Goal: Task Accomplishment & Management: Use online tool/utility

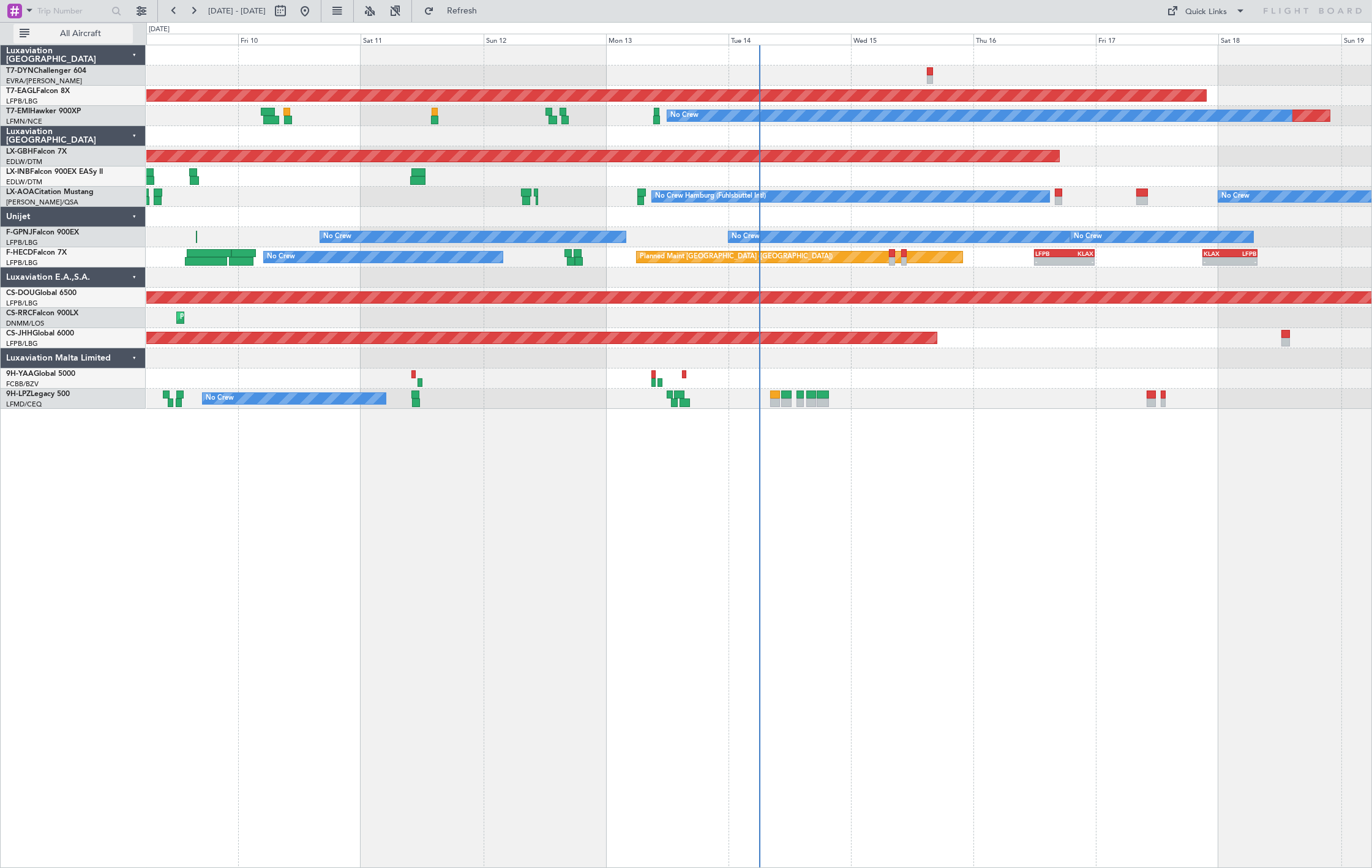
click at [69, 35] on span "All Aircraft" at bounding box center [80, 34] width 97 height 9
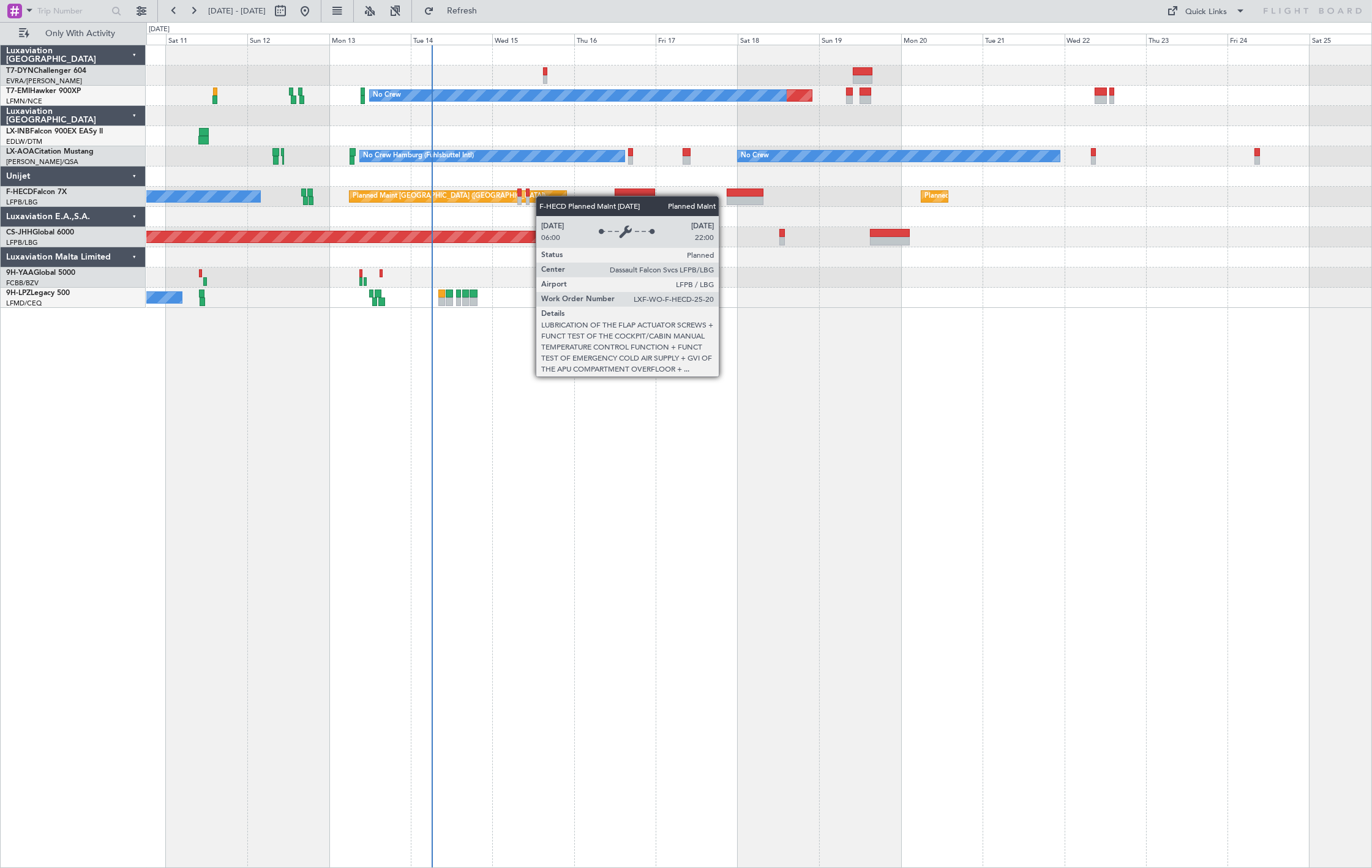
click at [478, 187] on div "Planned Maint No Crew No Crew Hamburg (Fuhlsbuttel Intl) No Crew Planned Maint …" at bounding box center [759, 177] width 1226 height 263
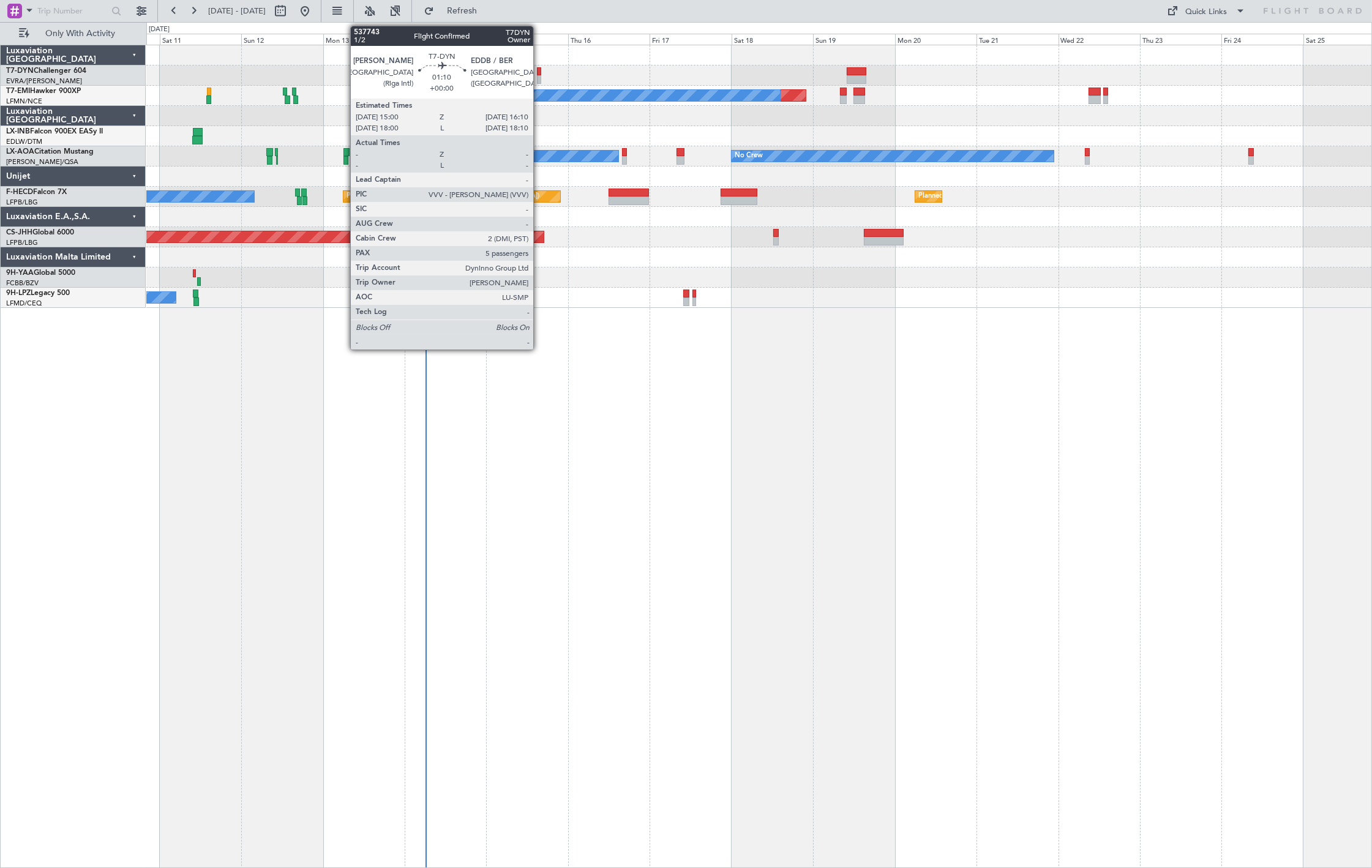
click at [540, 71] on div at bounding box center [539, 71] width 4 height 9
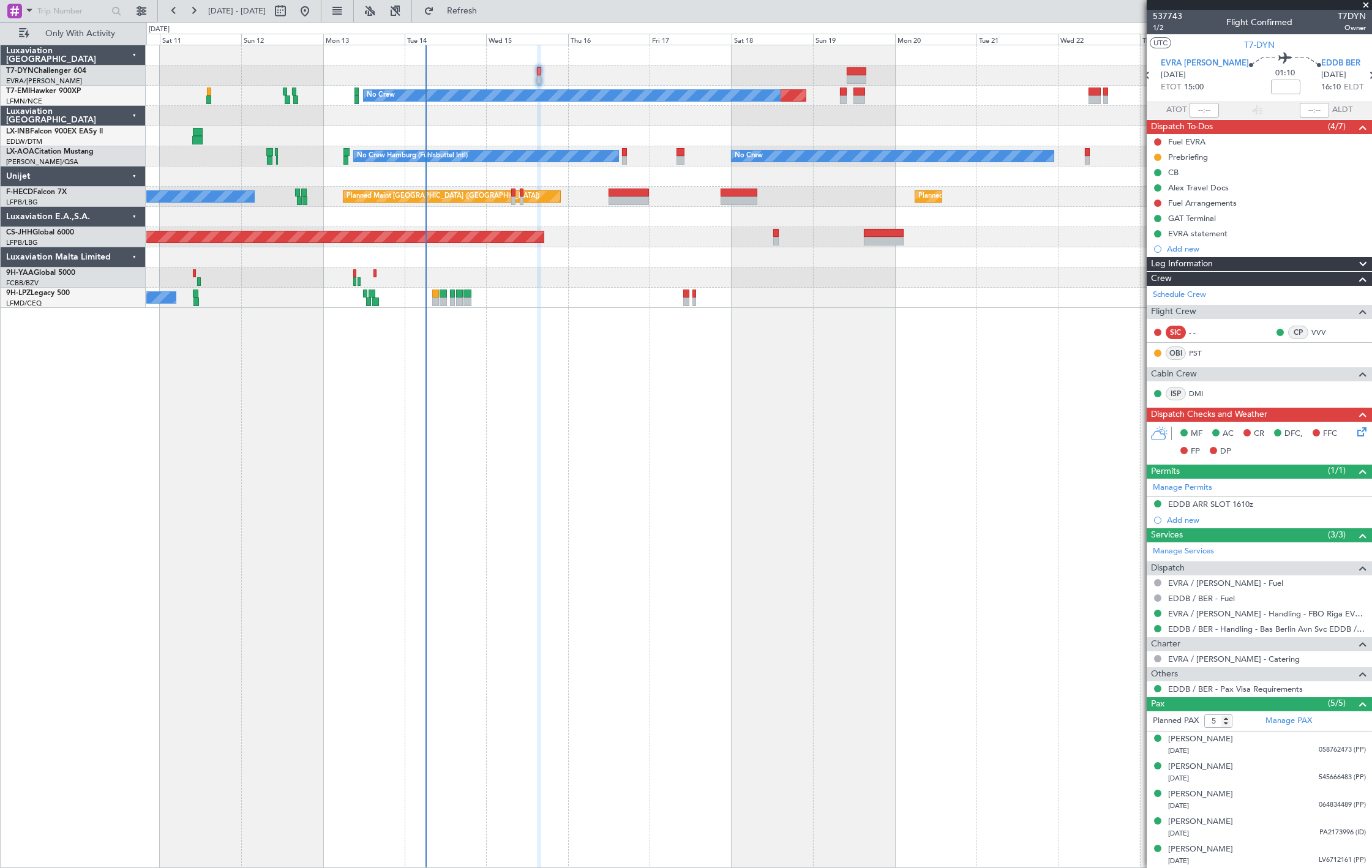
click at [378, 147] on div "Planned Maint No Crew No Crew Hamburg (Fuhlsbuttel Intl) No Crew Planned Maint …" at bounding box center [759, 177] width 1226 height 263
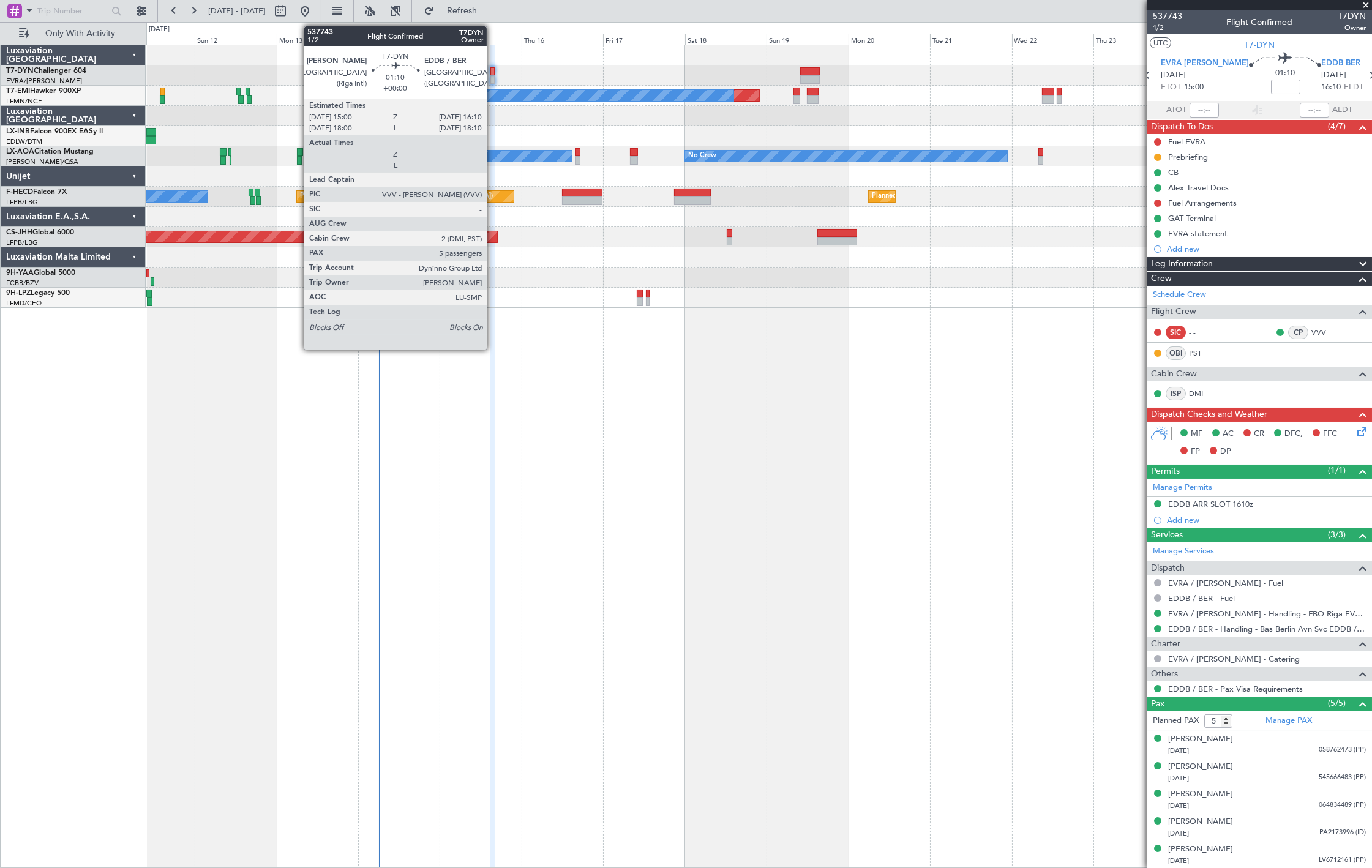
click at [493, 79] on div at bounding box center [492, 79] width 4 height 9
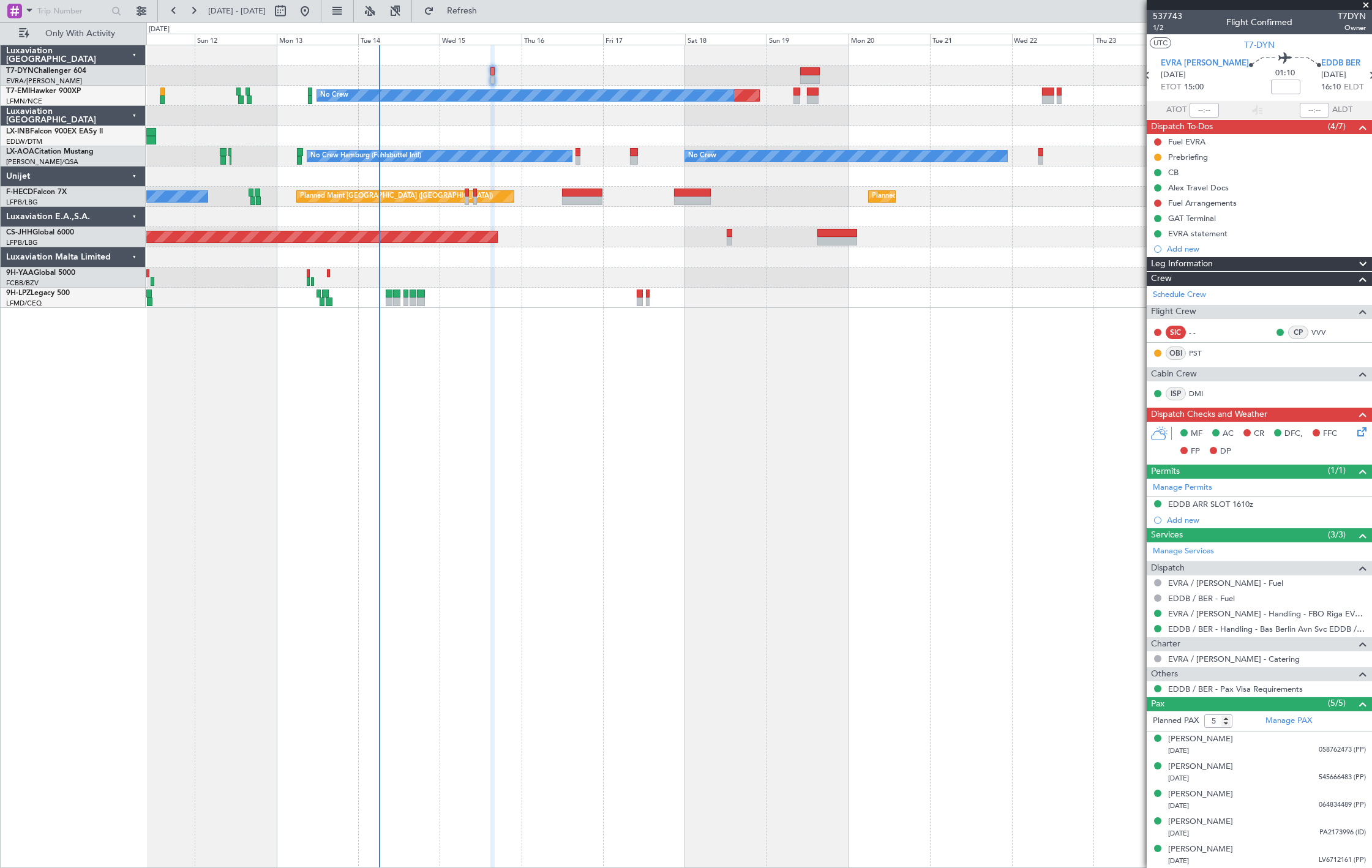
scroll to position [1, 0]
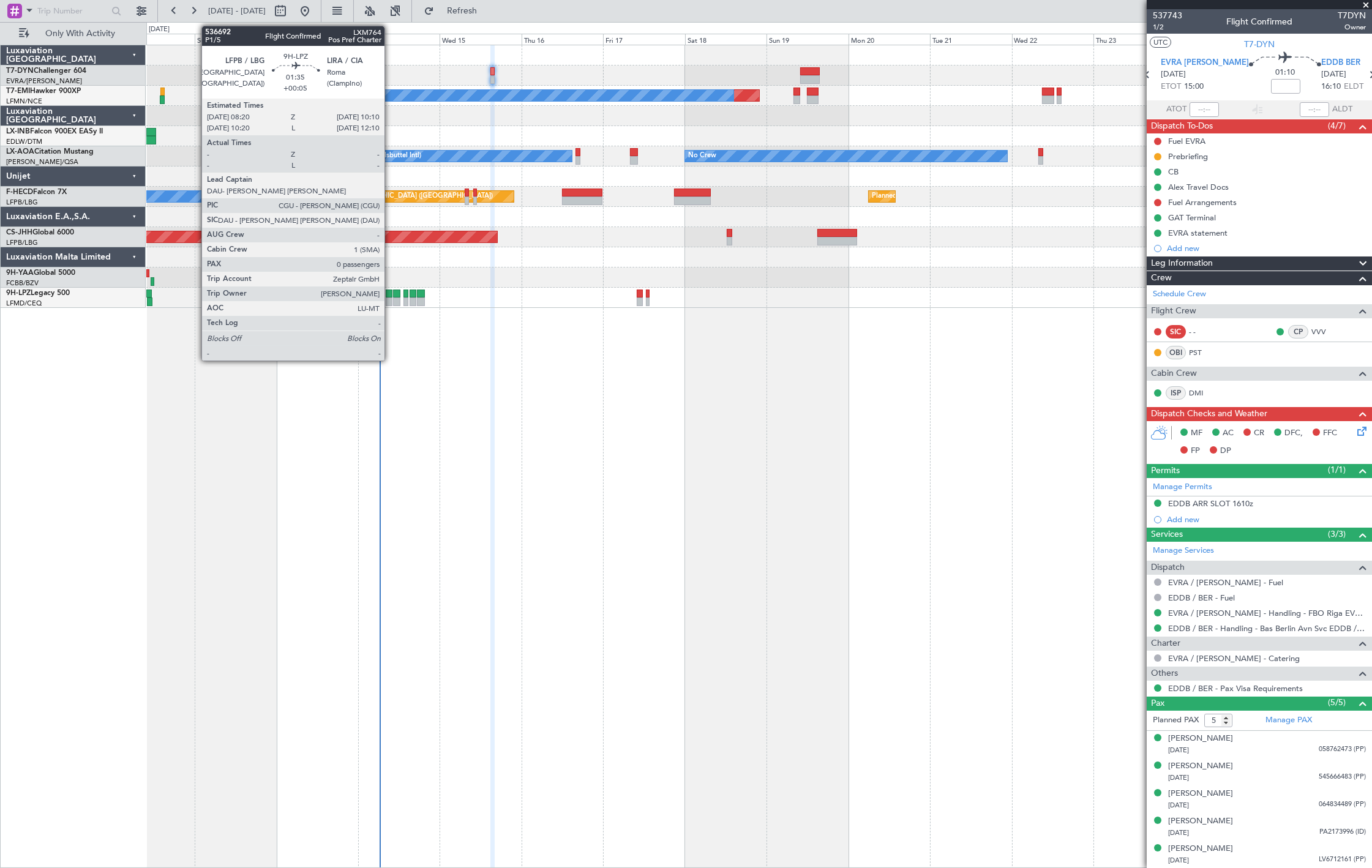
click at [390, 302] on div at bounding box center [389, 302] width 7 height 9
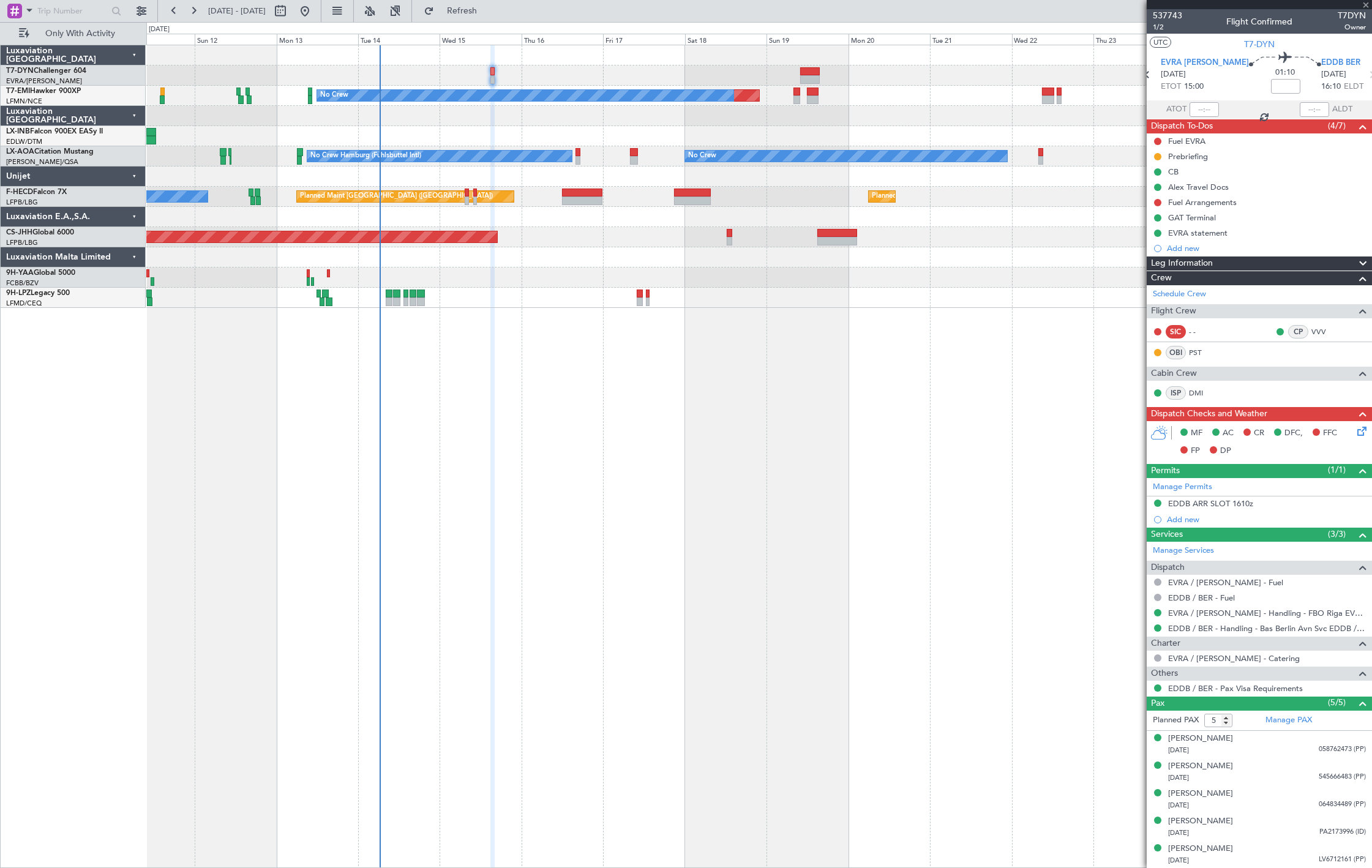
type input "+00:05"
type input "0"
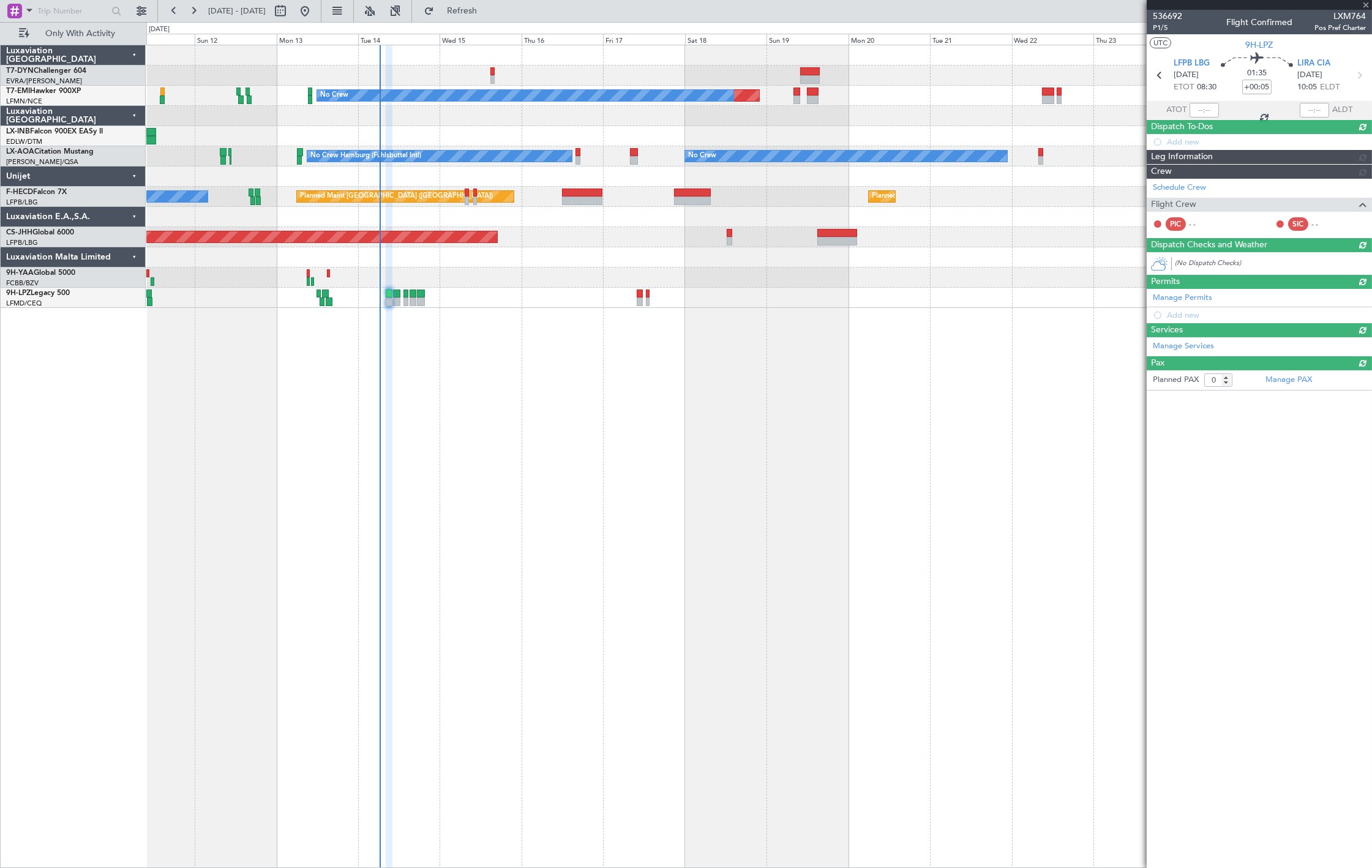
scroll to position [0, 0]
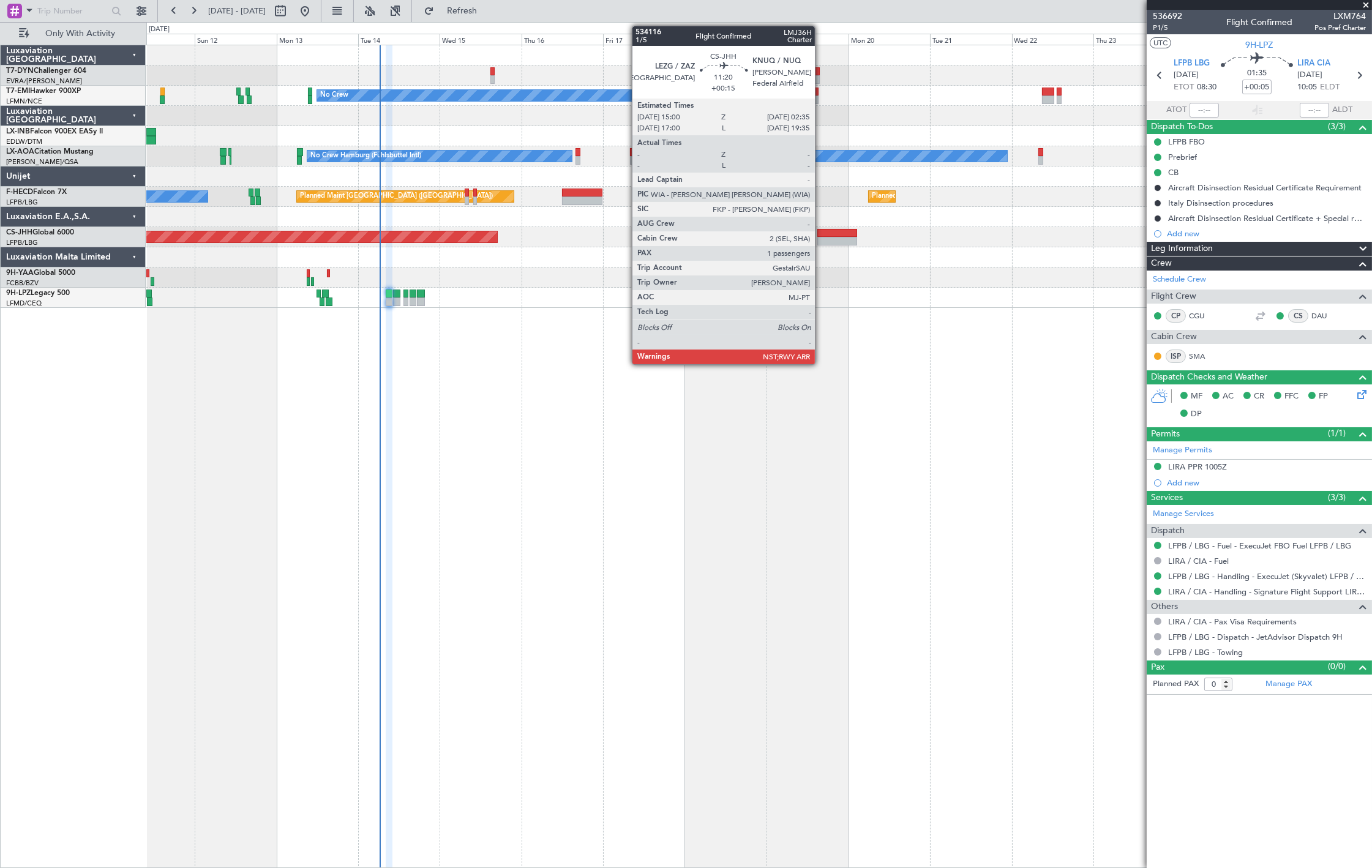
click at [821, 236] on div at bounding box center [837, 233] width 40 height 9
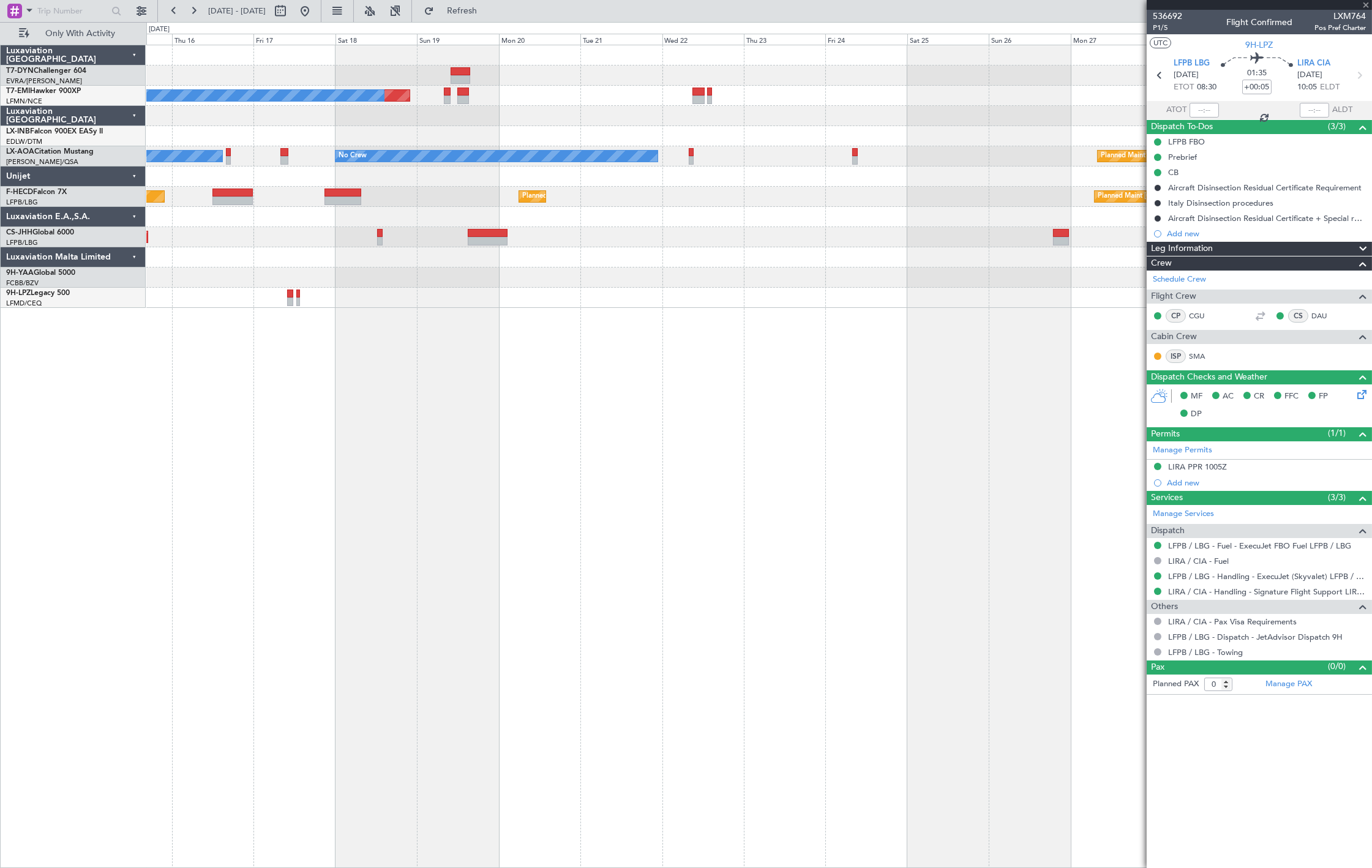
click at [431, 273] on div "Planned Maint No Crew Planned Maint Nurnberg No Crew No Crew Hamburg (Fuhlsbutt…" at bounding box center [759, 177] width 1226 height 263
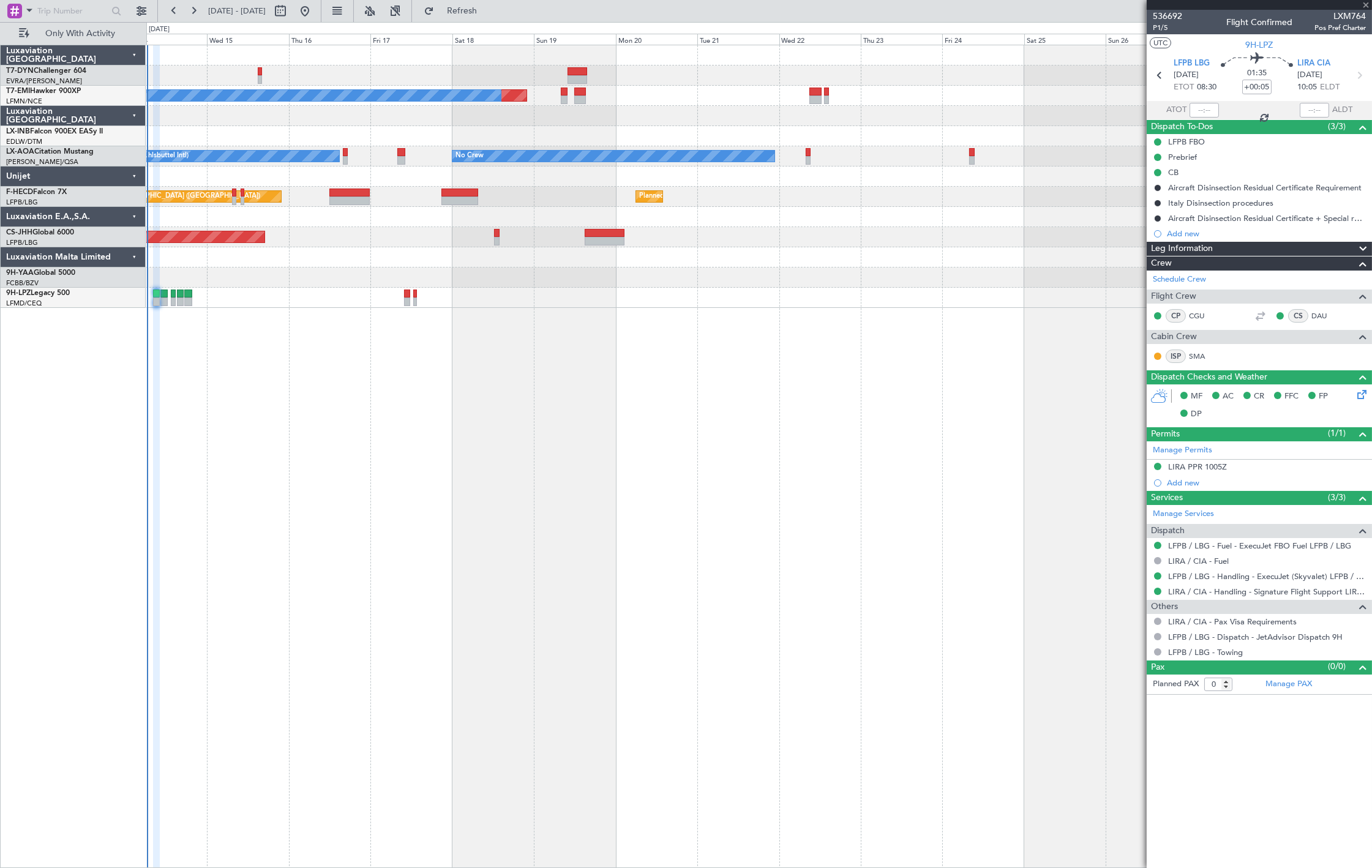
click at [598, 255] on div "Planned Maint No Crew No Crew No Crew Hamburg (Fuhlsbuttel Intl) Planned Maint …" at bounding box center [759, 177] width 1226 height 263
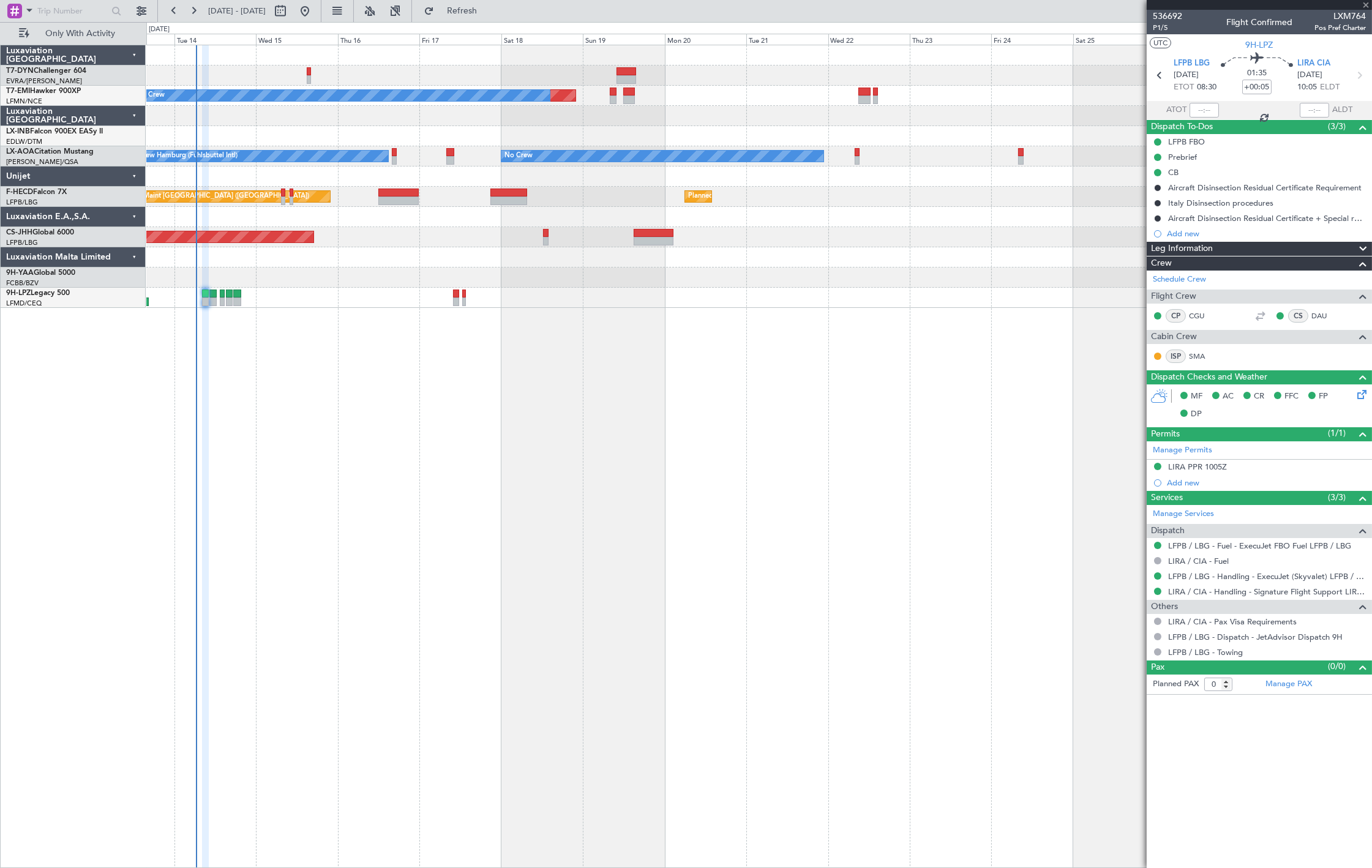
type input "+00:15"
type input "1"
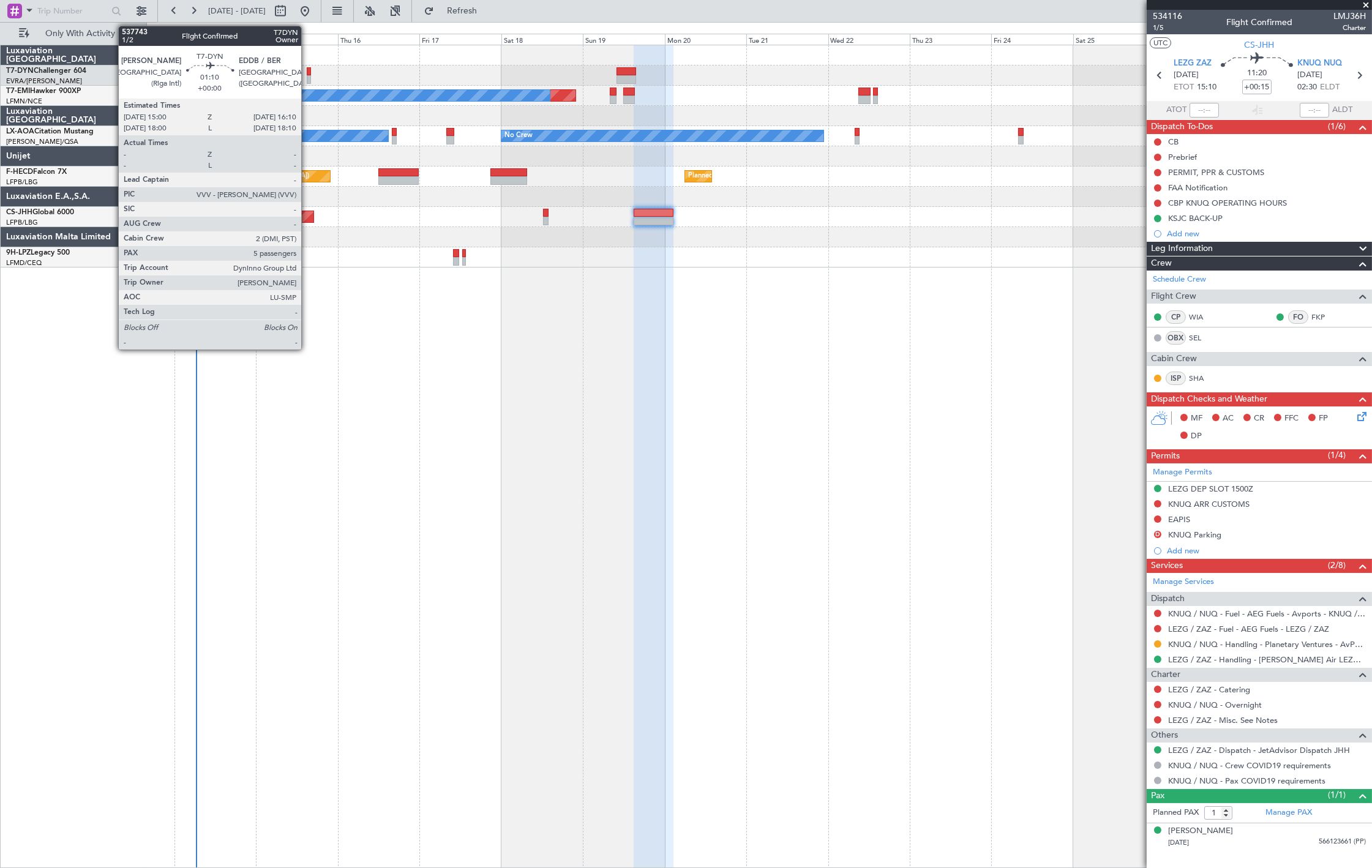
click at [307, 77] on div at bounding box center [308, 79] width 4 height 9
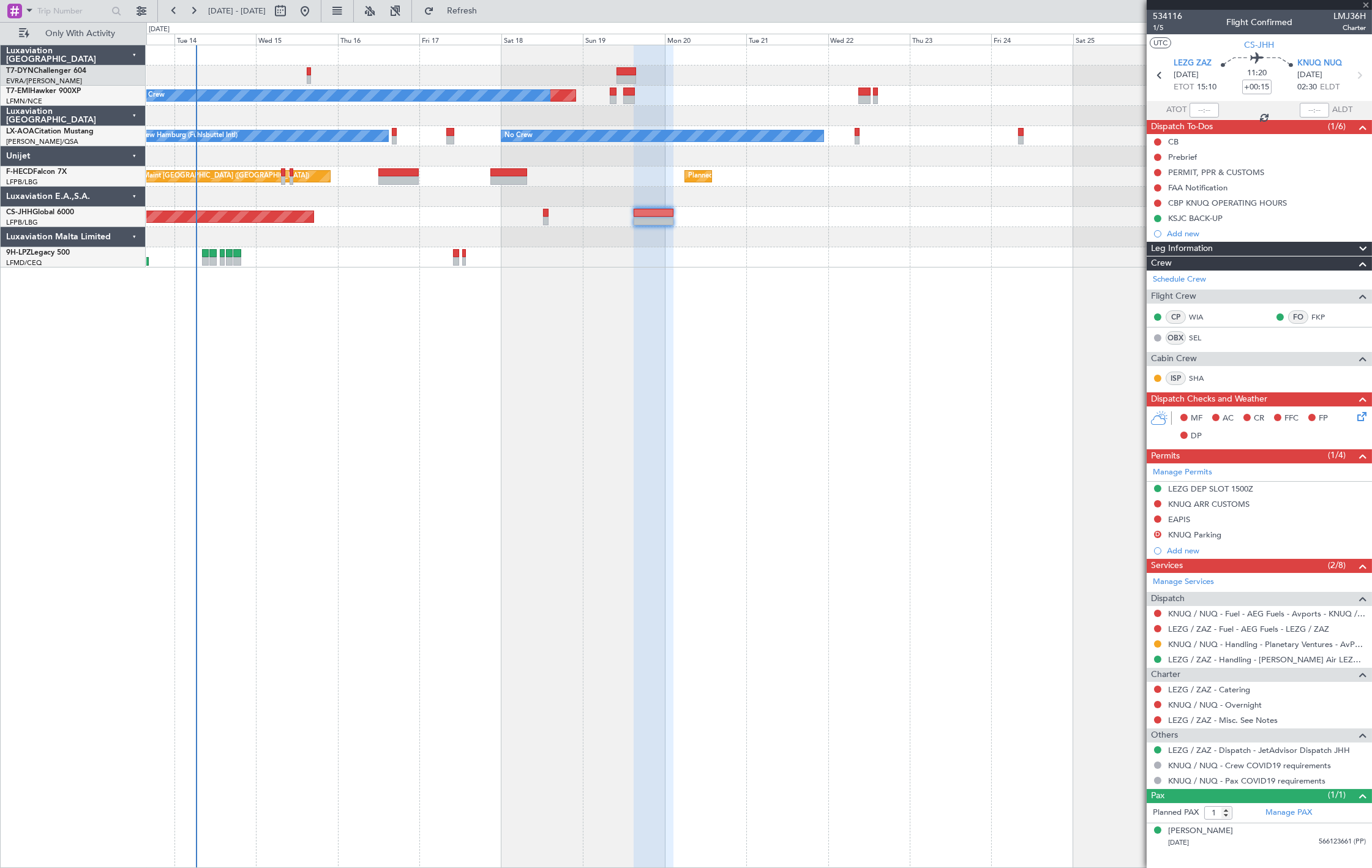
type input "5"
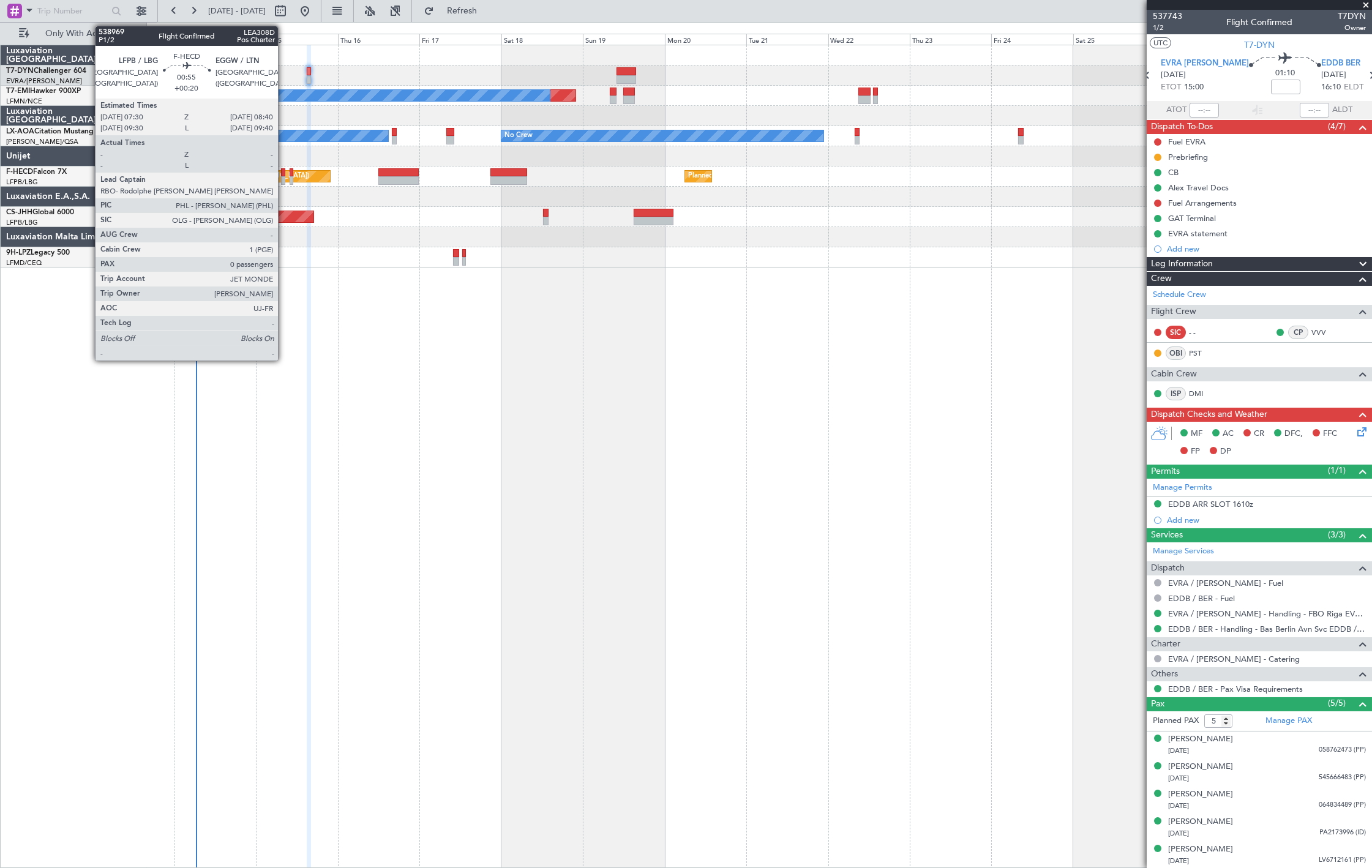
click at [284, 175] on div at bounding box center [283, 173] width 4 height 9
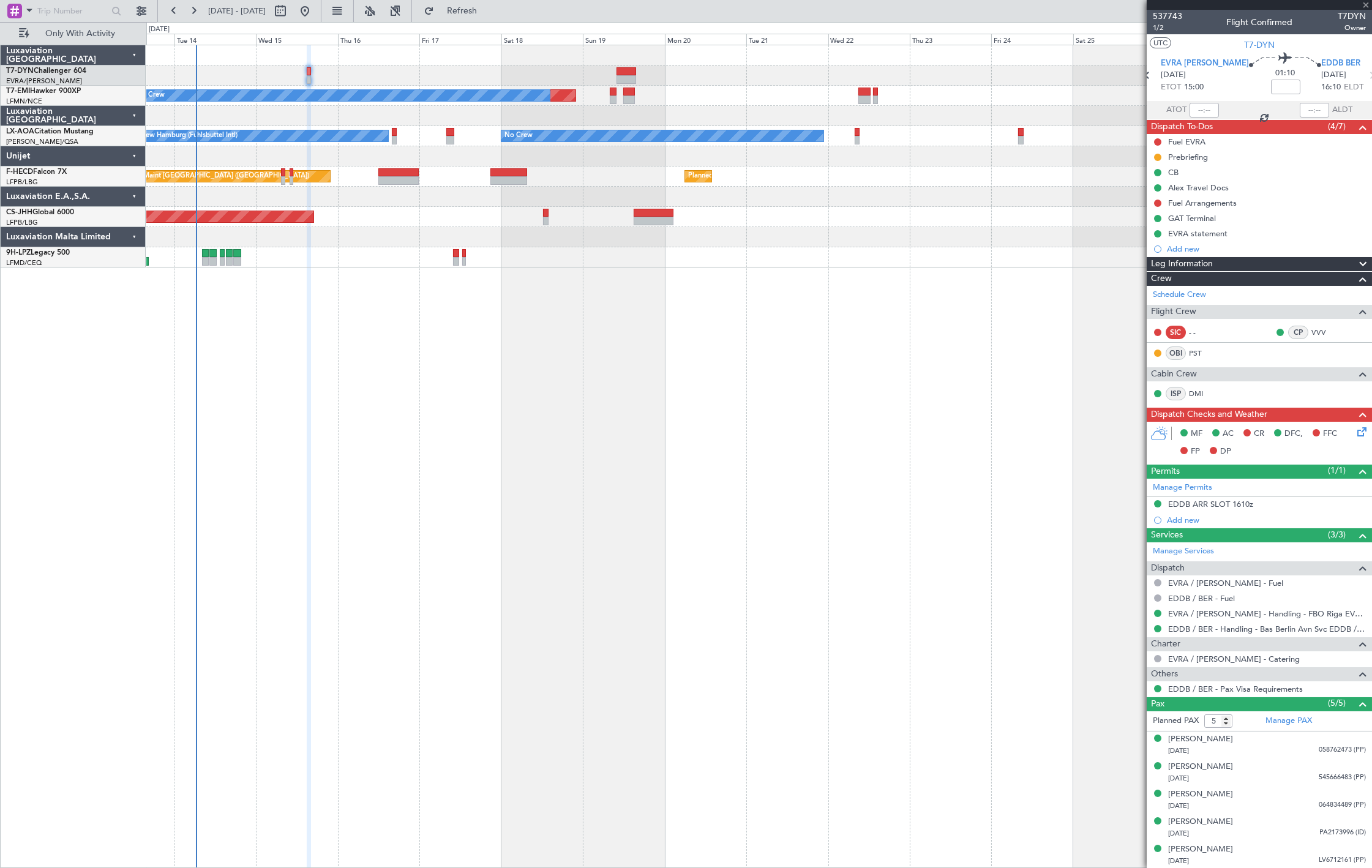
type input "+00:20"
type input "0"
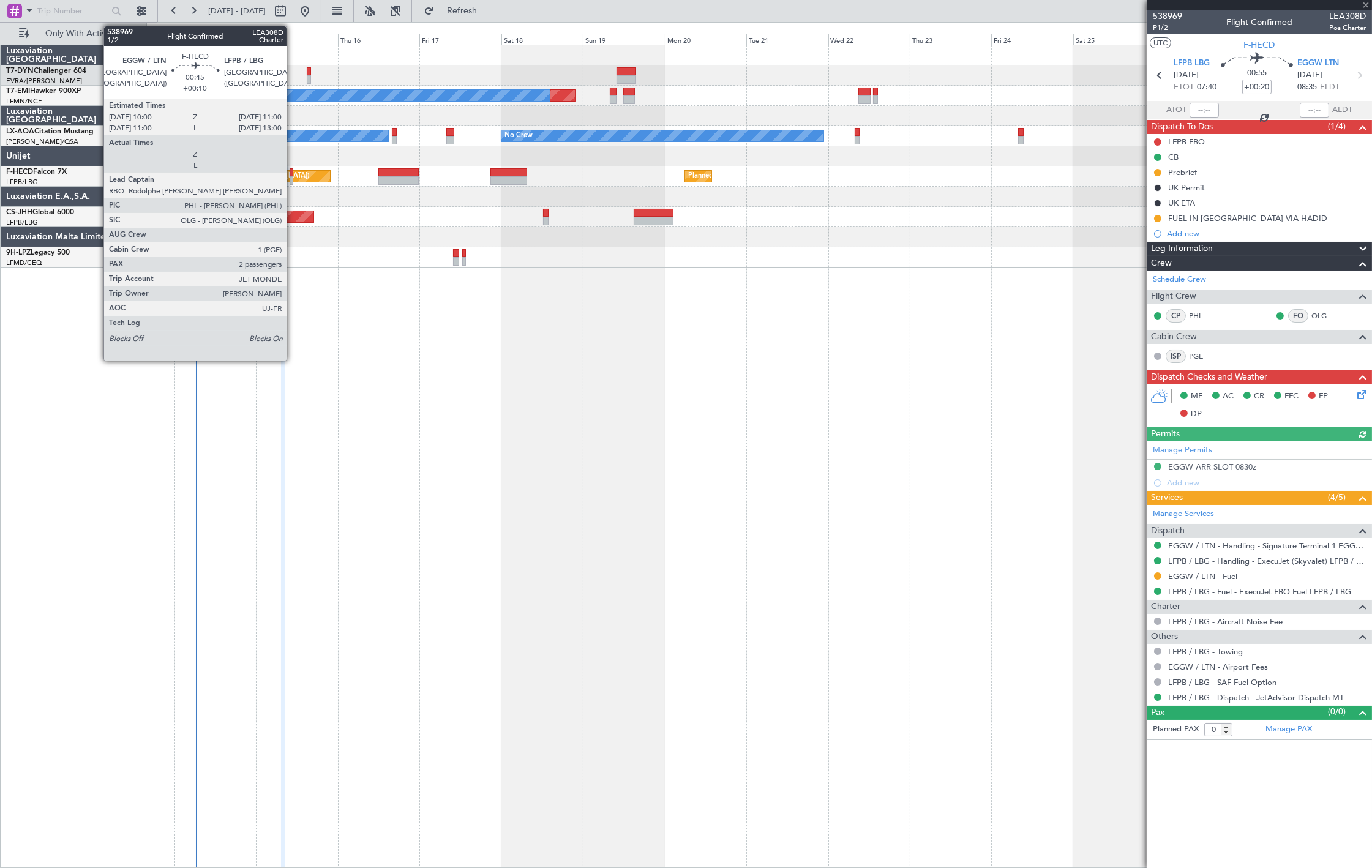
click at [293, 179] on div at bounding box center [291, 180] width 4 height 9
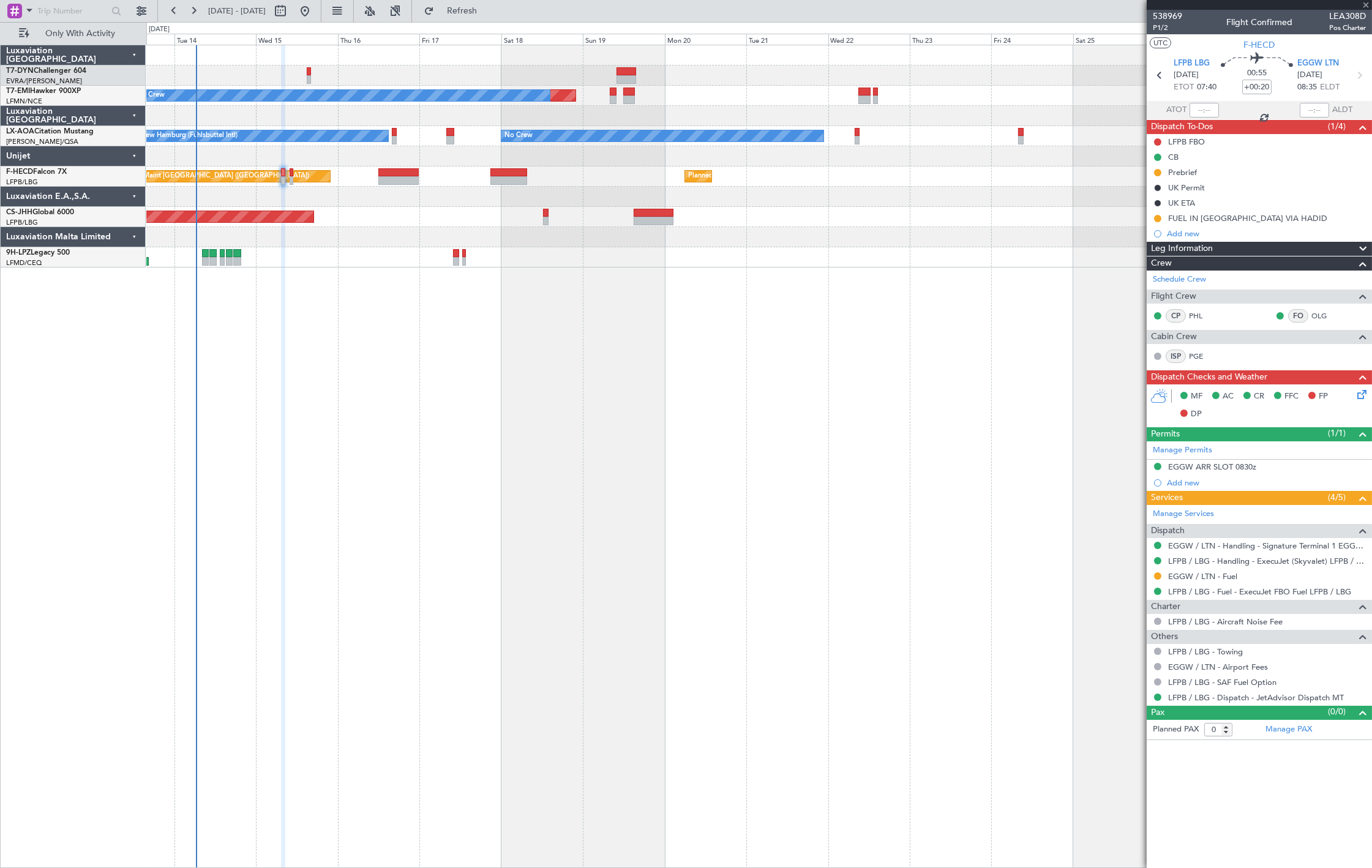
type input "+00:10"
type input "2"
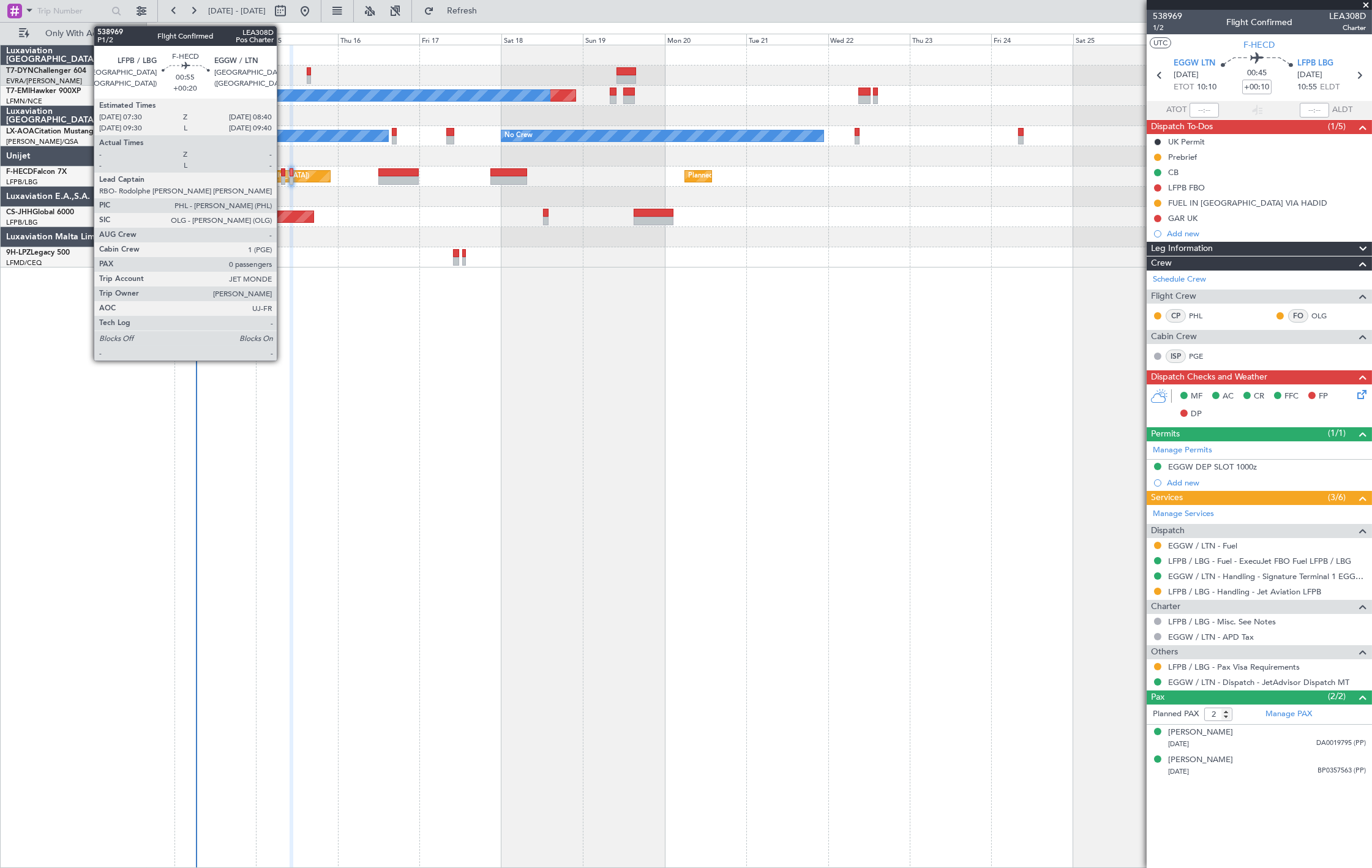
click at [283, 179] on div at bounding box center [283, 180] width 4 height 9
type input "+00:20"
type input "0"
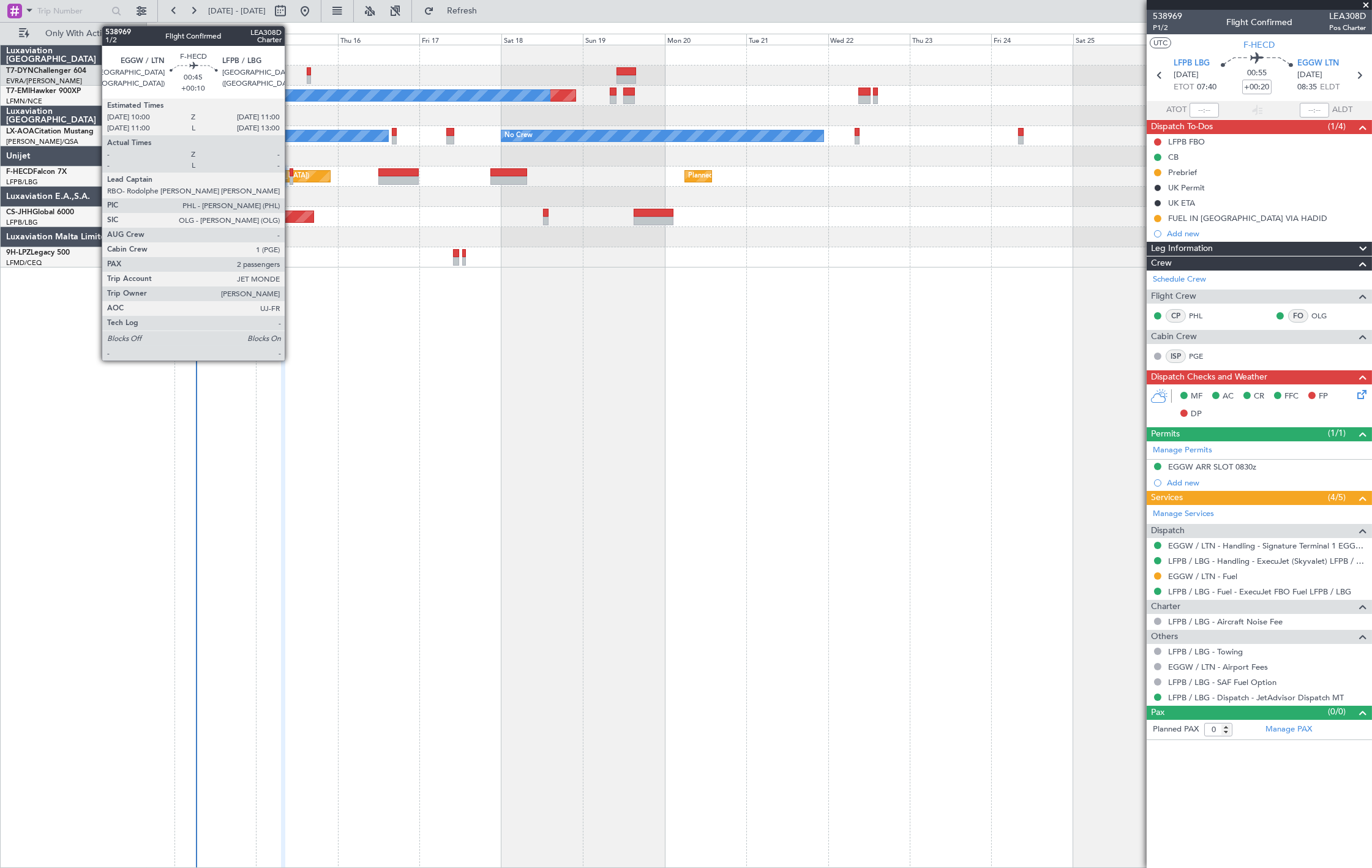
click at [291, 179] on div at bounding box center [291, 180] width 4 height 9
type input "+00:10"
type input "2"
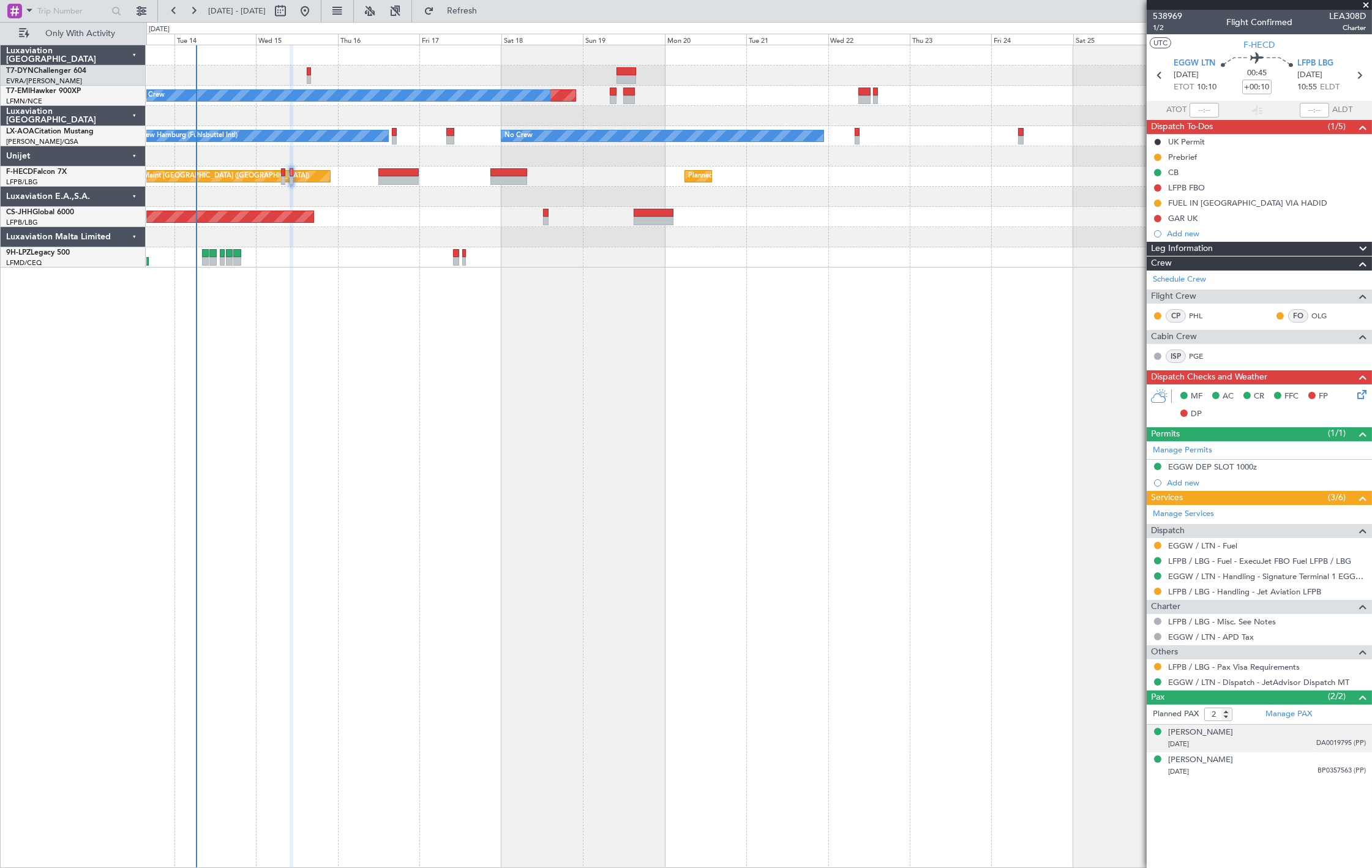
click at [1280, 746] on div "[DATE] DA0019795 (PP)" at bounding box center [1267, 745] width 197 height 13
